Goal: Transaction & Acquisition: Purchase product/service

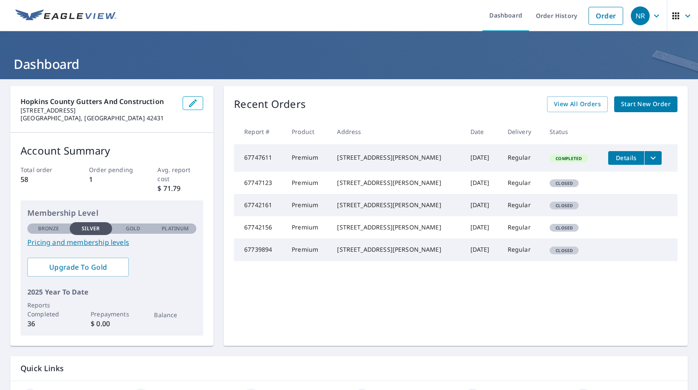
click at [652, 157] on icon "filesDropdownBtn-67747611" at bounding box center [653, 158] width 10 height 10
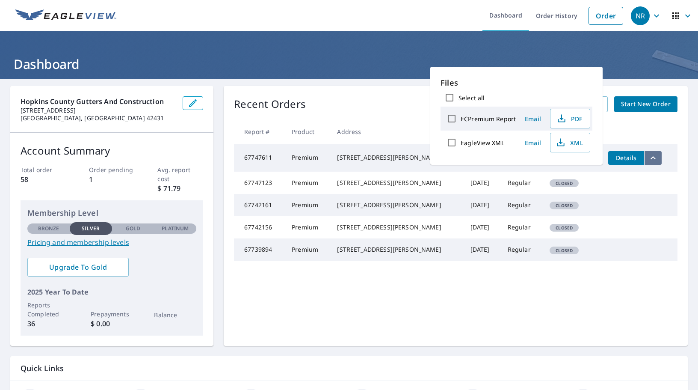
click at [652, 157] on icon "filesDropdownBtn-67747611" at bounding box center [653, 158] width 10 height 10
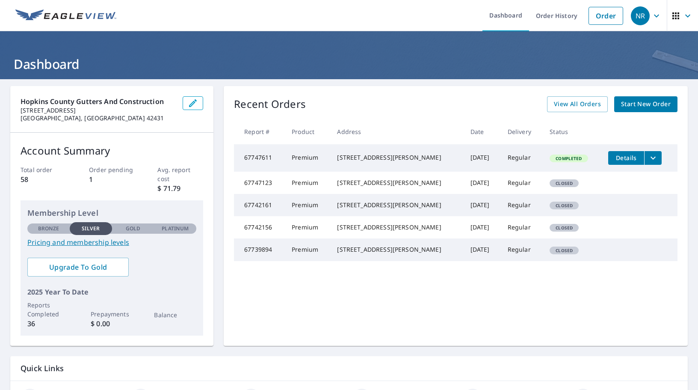
click at [504, 162] on td "Regular" at bounding box center [522, 157] width 42 height 27
click at [627, 160] on span "Details" at bounding box center [627, 158] width 26 height 8
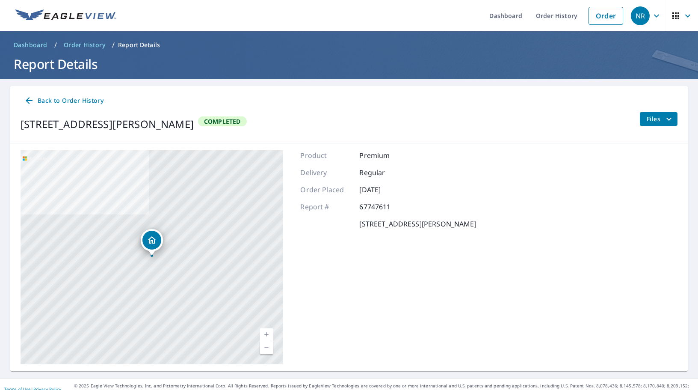
scroll to position [10, 0]
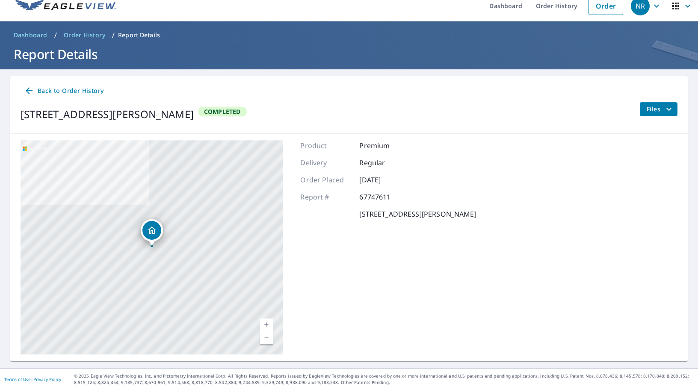
click at [665, 110] on icon "filesDropdownBtn-67747611" at bounding box center [669, 109] width 10 height 10
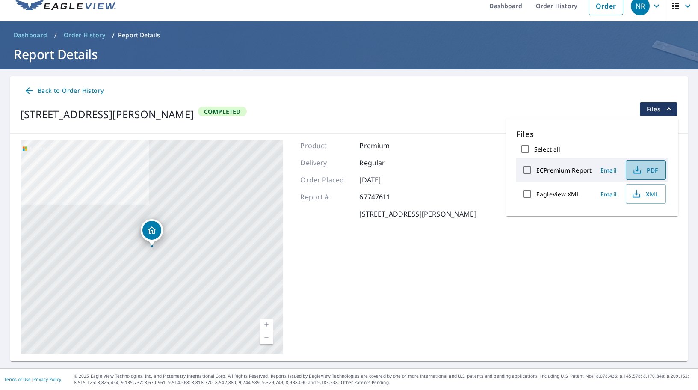
click at [646, 168] on span "PDF" at bounding box center [645, 170] width 27 height 10
click at [431, 137] on div "[STREET_ADDRESS][PERSON_NAME] Aerial Road A standard road map Aerial A detailed…" at bounding box center [349, 248] width 678 height 228
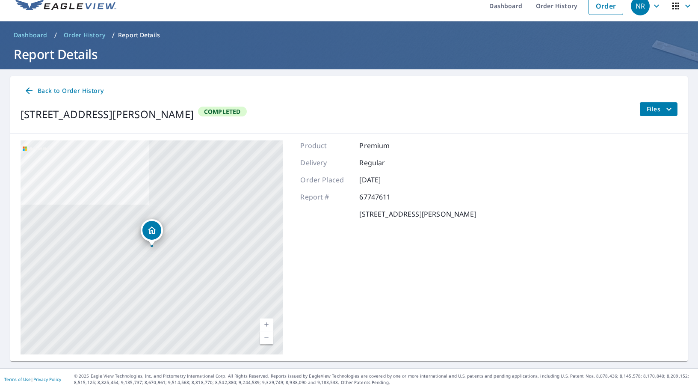
click at [431, 137] on div "[STREET_ADDRESS][PERSON_NAME] Aerial Road A standard road map Aerial A detailed…" at bounding box center [349, 248] width 678 height 228
click at [42, 90] on span "Back to Order History" at bounding box center [64, 91] width 80 height 11
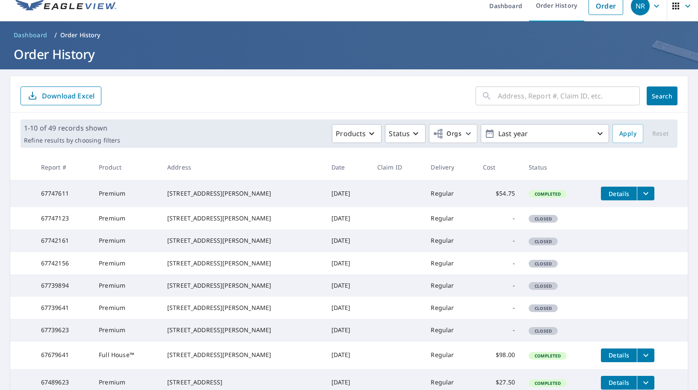
click at [651, 196] on td "Details" at bounding box center [641, 193] width 94 height 27
click at [646, 195] on icon "filesDropdownBtn-67747611" at bounding box center [646, 193] width 10 height 10
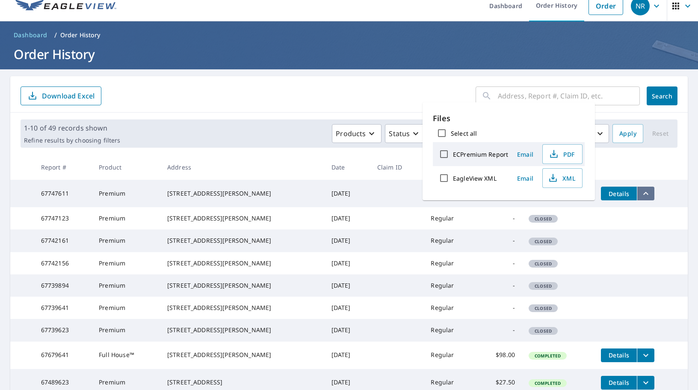
click at [646, 195] on icon "filesDropdownBtn-67747611" at bounding box center [646, 193] width 10 height 10
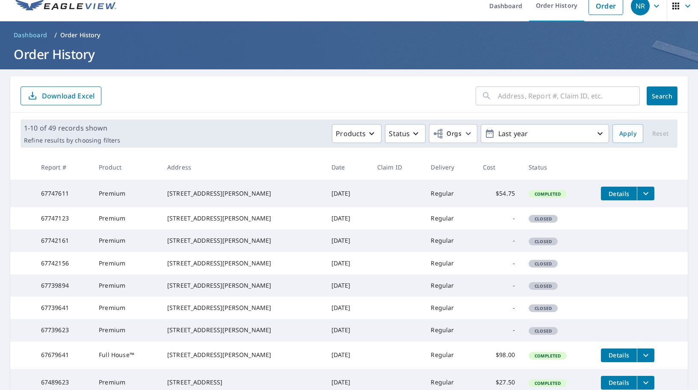
click at [617, 196] on span "Details" at bounding box center [619, 194] width 26 height 8
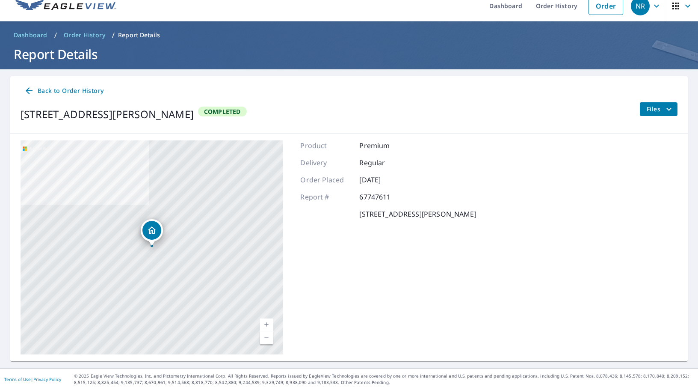
click at [63, 87] on span "Back to Order History" at bounding box center [64, 91] width 80 height 11
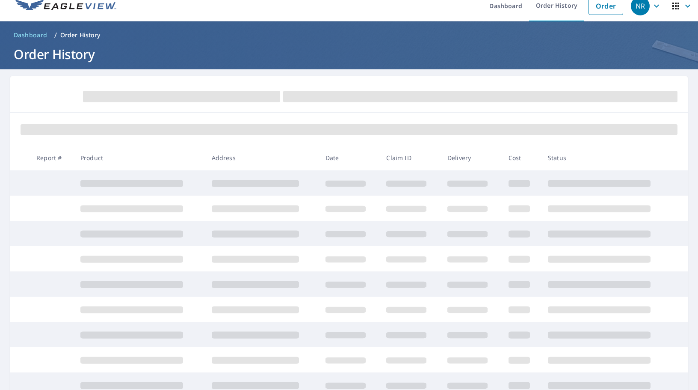
click at [360, 12] on ul "Dashboard Order History Order" at bounding box center [375, 5] width 506 height 31
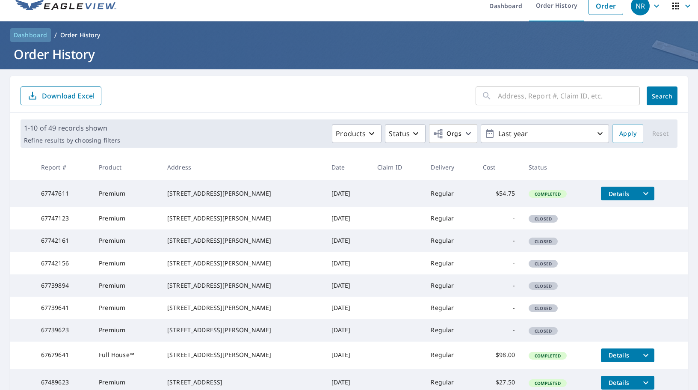
click at [34, 37] on span "Dashboard" at bounding box center [31, 35] width 34 height 9
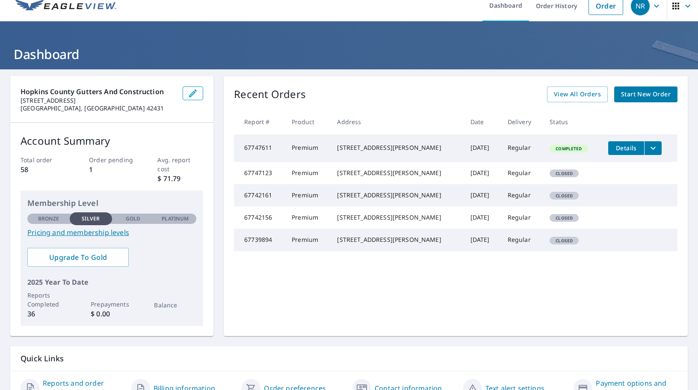
click at [490, 111] on th "Date" at bounding box center [482, 121] width 37 height 25
click at [627, 91] on span "Start New Order" at bounding box center [646, 94] width 50 height 11
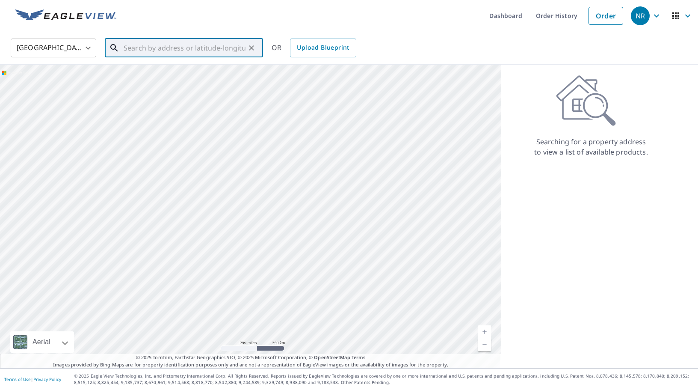
click at [169, 50] on input "text" at bounding box center [185, 48] width 122 height 24
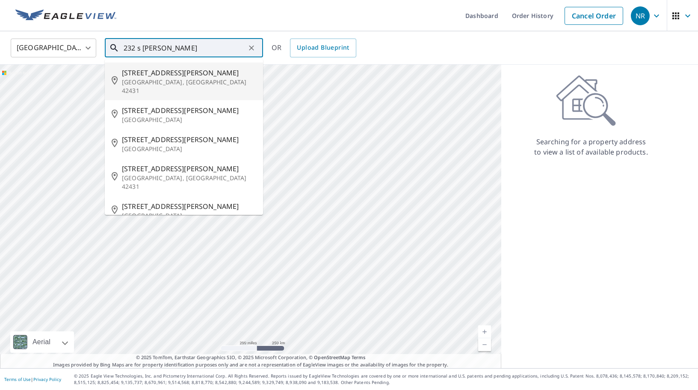
click at [162, 72] on span "[STREET_ADDRESS][PERSON_NAME]" at bounding box center [189, 73] width 134 height 10
type input "[STREET_ADDRESS][PERSON_NAME]"
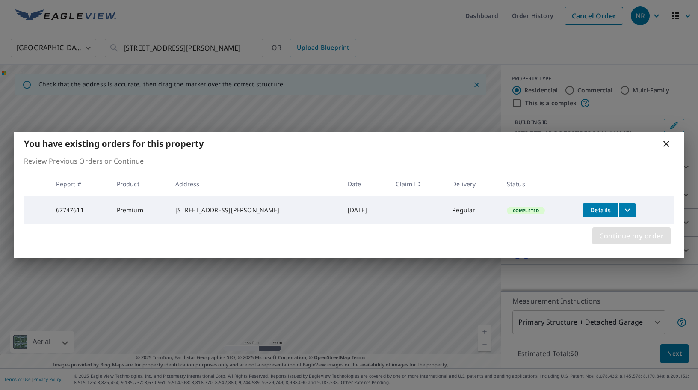
click at [628, 241] on span "Continue my order" at bounding box center [632, 236] width 65 height 12
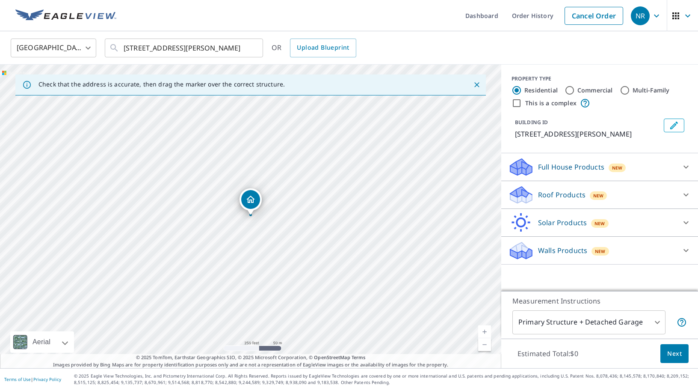
click at [610, 252] on div "Walls Products New" at bounding box center [592, 251] width 168 height 20
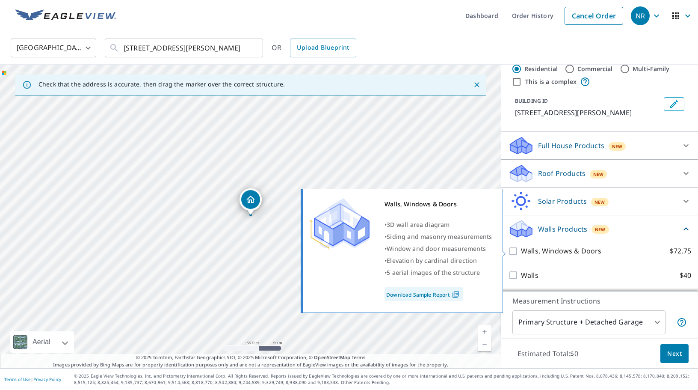
click at [511, 252] on input "Walls, Windows & Doors $72.75" at bounding box center [514, 251] width 13 height 10
checkbox input "true"
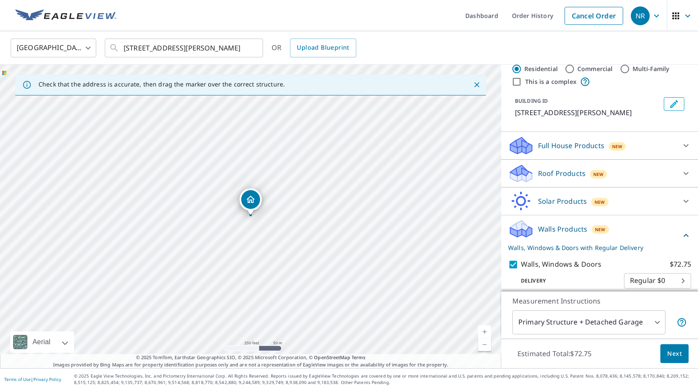
scroll to position [53, 0]
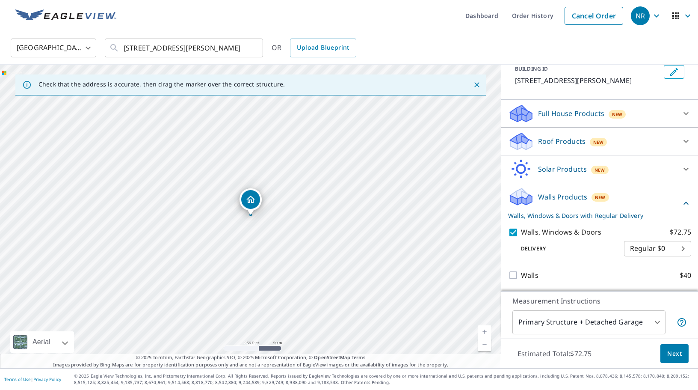
click at [647, 322] on body "NR NR Dashboard Order History Cancel Order NR [GEOGRAPHIC_DATA] [GEOGRAPHIC_DAT…" at bounding box center [349, 195] width 698 height 390
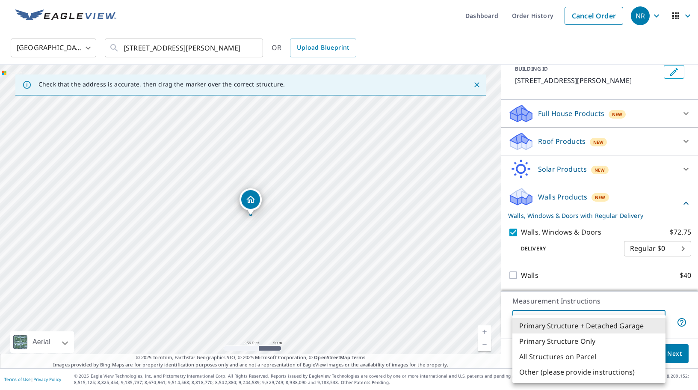
click at [629, 327] on li "Primary Structure + Detached Garage" at bounding box center [589, 325] width 153 height 15
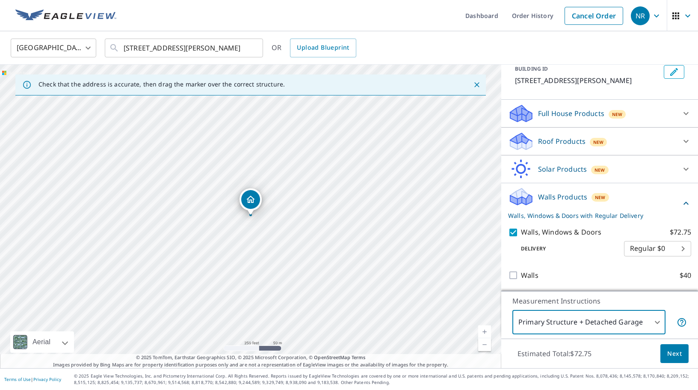
click at [676, 353] on span "Next" at bounding box center [675, 353] width 15 height 11
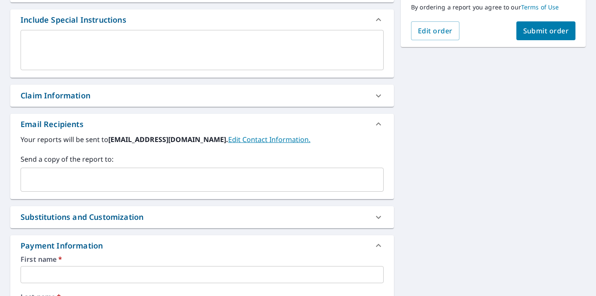
scroll to position [223, 0]
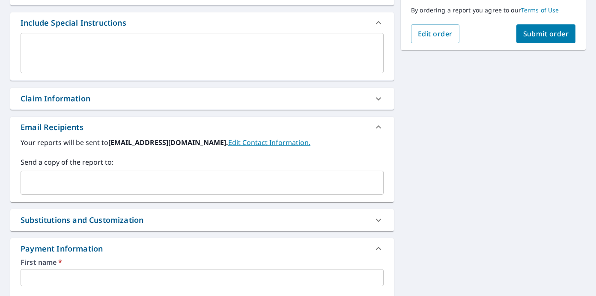
click at [467, 134] on div "[STREET_ADDRESS][PERSON_NAME] Aerial Road A standard road map Aerial A detailed…" at bounding box center [298, 169] width 596 height 626
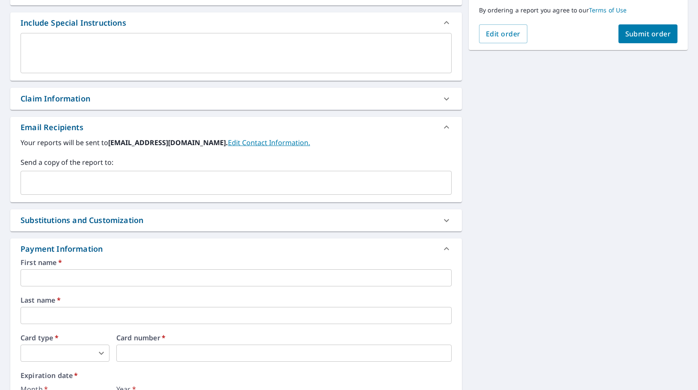
click at [523, 151] on div "[STREET_ADDRESS][PERSON_NAME] Aerial Road A standard road map Aerial A detailed…" at bounding box center [349, 169] width 698 height 626
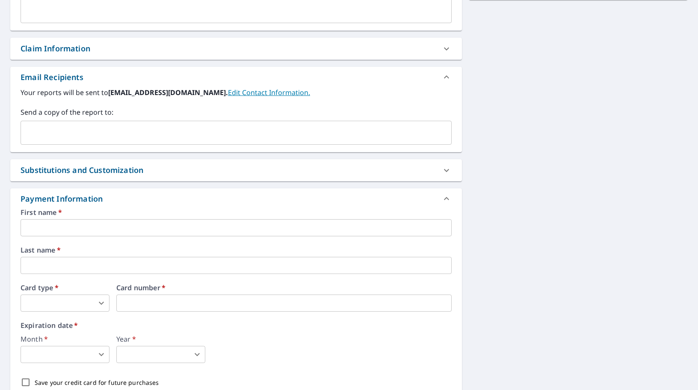
scroll to position [337, 0]
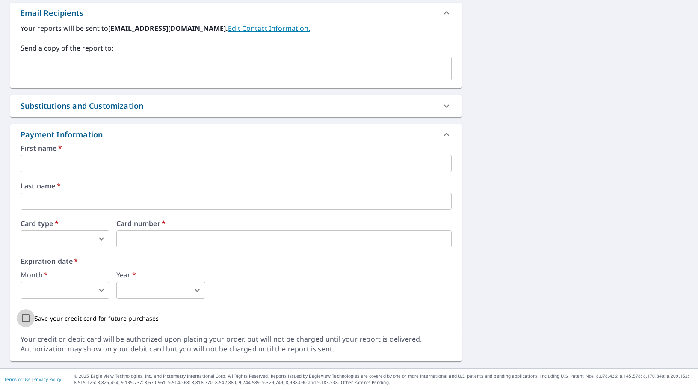
click at [27, 319] on input "Save your credit card for future purchases" at bounding box center [26, 318] width 18 height 18
click at [26, 319] on input "Save your credit card for future purchases" at bounding box center [26, 318] width 18 height 18
checkbox input "false"
click at [48, 172] on input "text" at bounding box center [236, 163] width 431 height 17
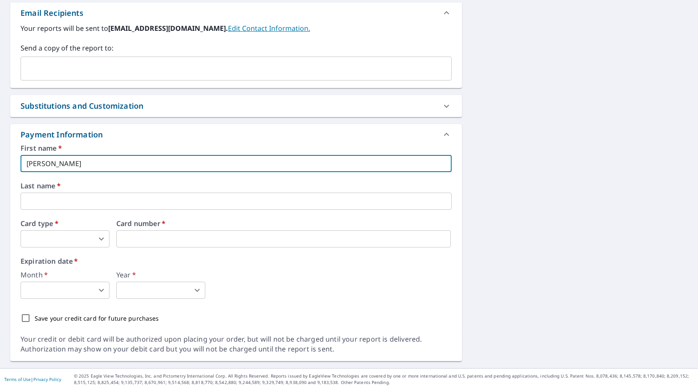
type input "[PERSON_NAME]"
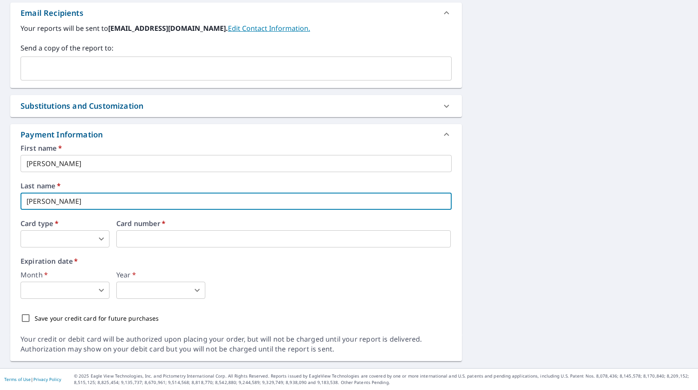
type input "[PERSON_NAME]"
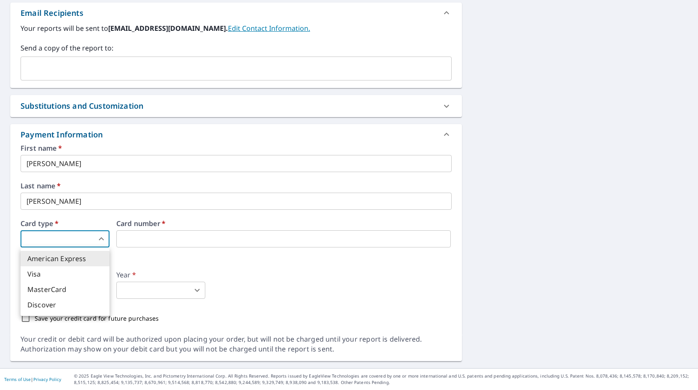
click at [67, 284] on li "MasterCard" at bounding box center [65, 289] width 89 height 15
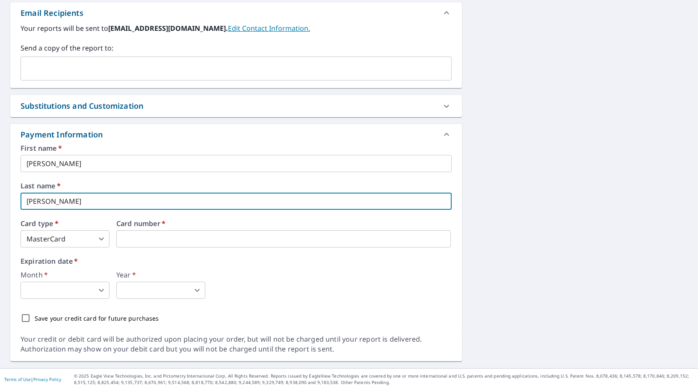
click at [90, 206] on input "[PERSON_NAME]" at bounding box center [236, 201] width 431 height 17
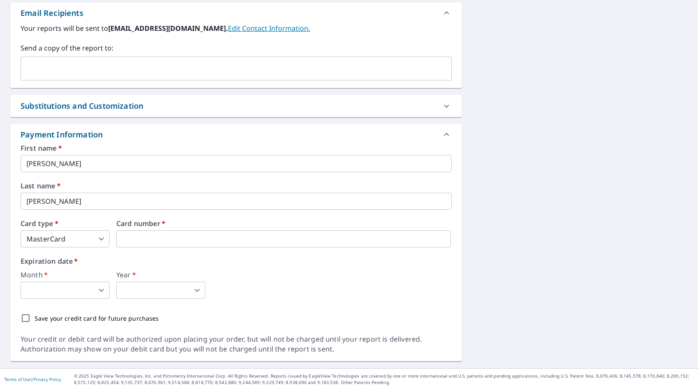
click at [84, 235] on body "NR NR Dashboard Order History Cancel Order NR Dashboard / Finalize Order Finali…" at bounding box center [349, 195] width 698 height 390
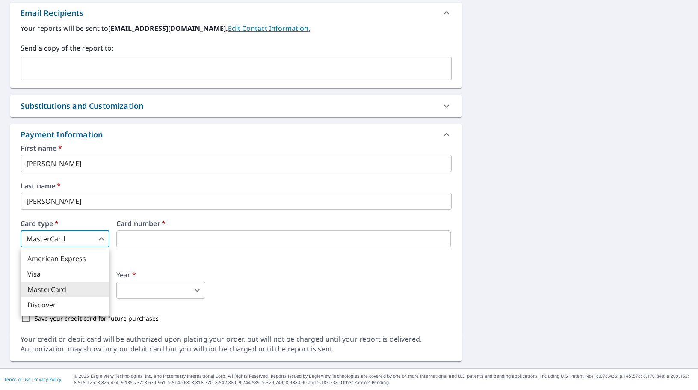
click at [54, 278] on li "Visa" at bounding box center [65, 273] width 89 height 15
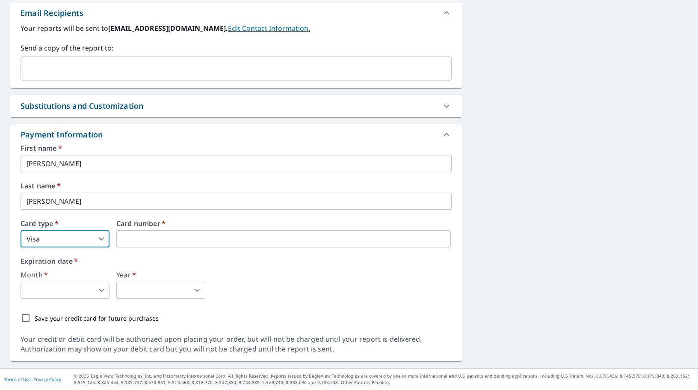
click at [71, 233] on body "NR NR Dashboard Order History Cancel Order NR Dashboard / Finalize Order Finali…" at bounding box center [349, 195] width 698 height 390
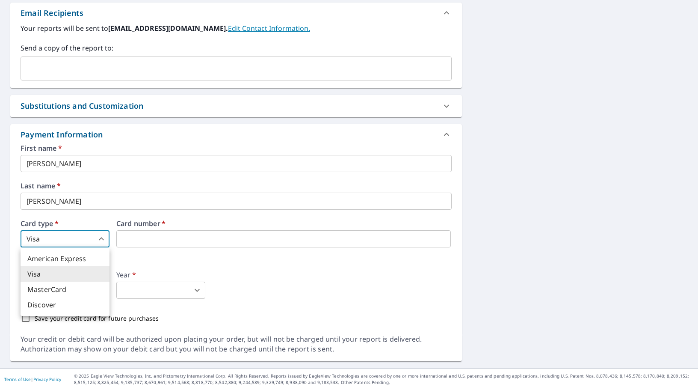
click at [68, 289] on li "MasterCard" at bounding box center [65, 289] width 89 height 15
type input "3"
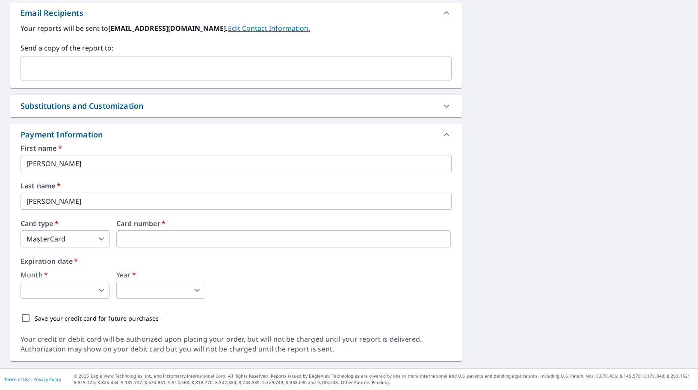
click at [56, 298] on body "NR NR Dashboard Order History Cancel Order NR Dashboard / Finalize Order Finali…" at bounding box center [349, 195] width 698 height 390
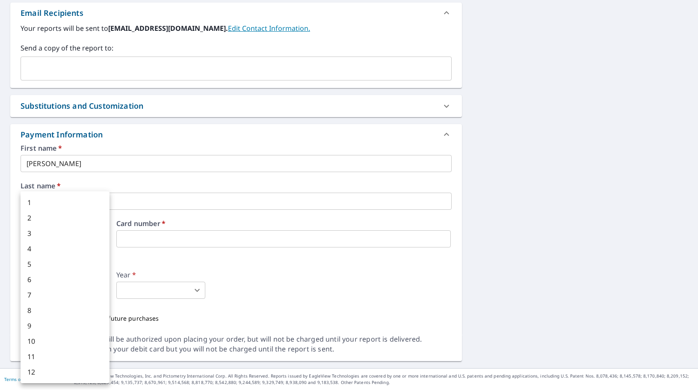
click at [49, 219] on li "2" at bounding box center [65, 217] width 89 height 15
type input "2"
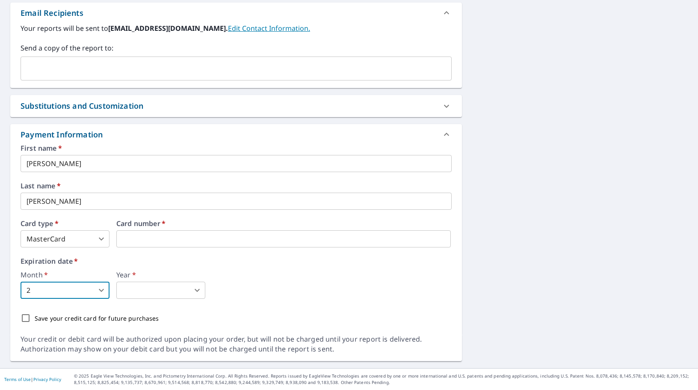
click at [167, 301] on div "First name   * [PERSON_NAME] ​ Last name   * [PERSON_NAME] ​ Card type   * Mast…" at bounding box center [236, 236] width 431 height 182
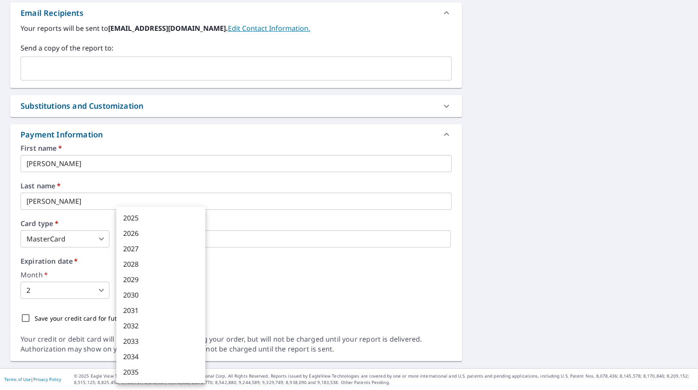
click at [166, 286] on body "NR NR Dashboard Order History Cancel Order NR Dashboard / Finalize Order Finali…" at bounding box center [349, 195] width 698 height 390
click at [153, 242] on li "2027" at bounding box center [160, 248] width 89 height 15
type input "2027"
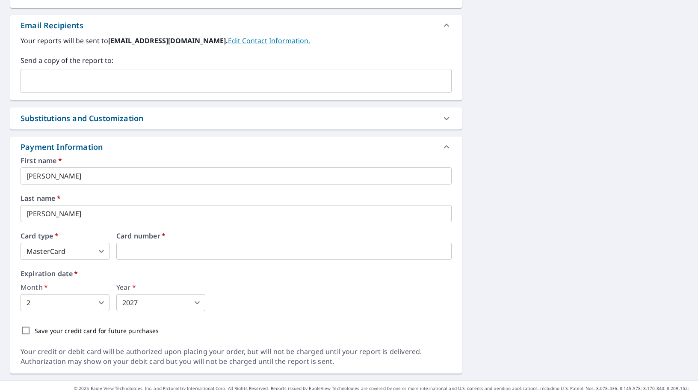
scroll to position [337, 0]
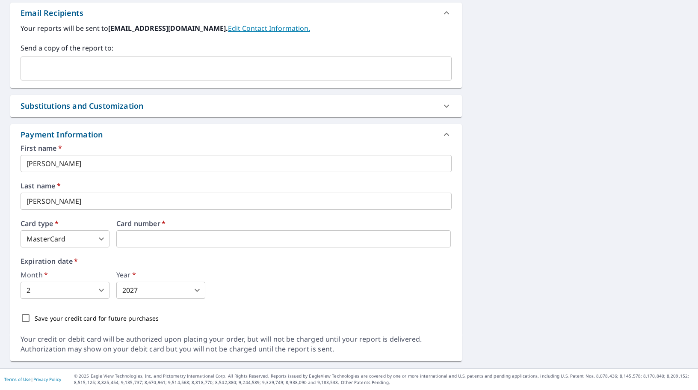
click at [171, 252] on div "First name   * Nathan ​ Last name   * Rodgers ​ Card type   * MasterCard 3 ​ Ca…" at bounding box center [236, 236] width 431 height 182
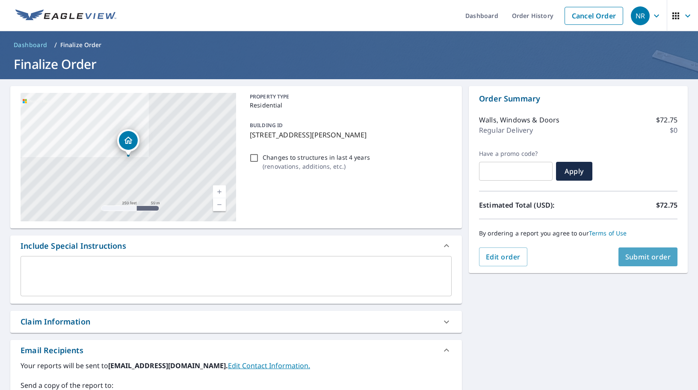
click at [628, 258] on span "Submit order" at bounding box center [649, 256] width 46 height 9
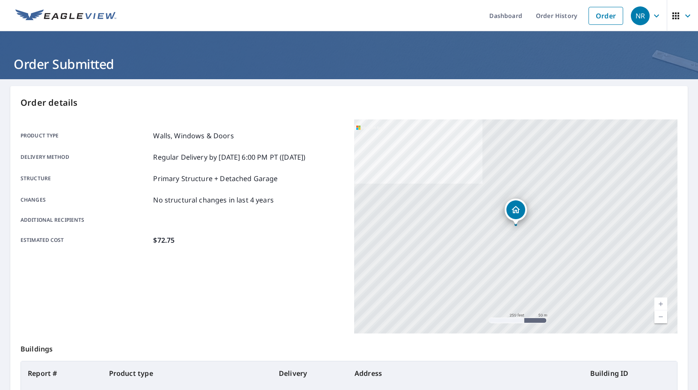
click at [108, 109] on div "Order details Product type Walls, Windows & Doors Delivery method Regular Deliv…" at bounding box center [349, 280] width 678 height 389
click at [511, 14] on link "Dashboard" at bounding box center [506, 15] width 47 height 31
